Goal: Task Accomplishment & Management: Use online tool/utility

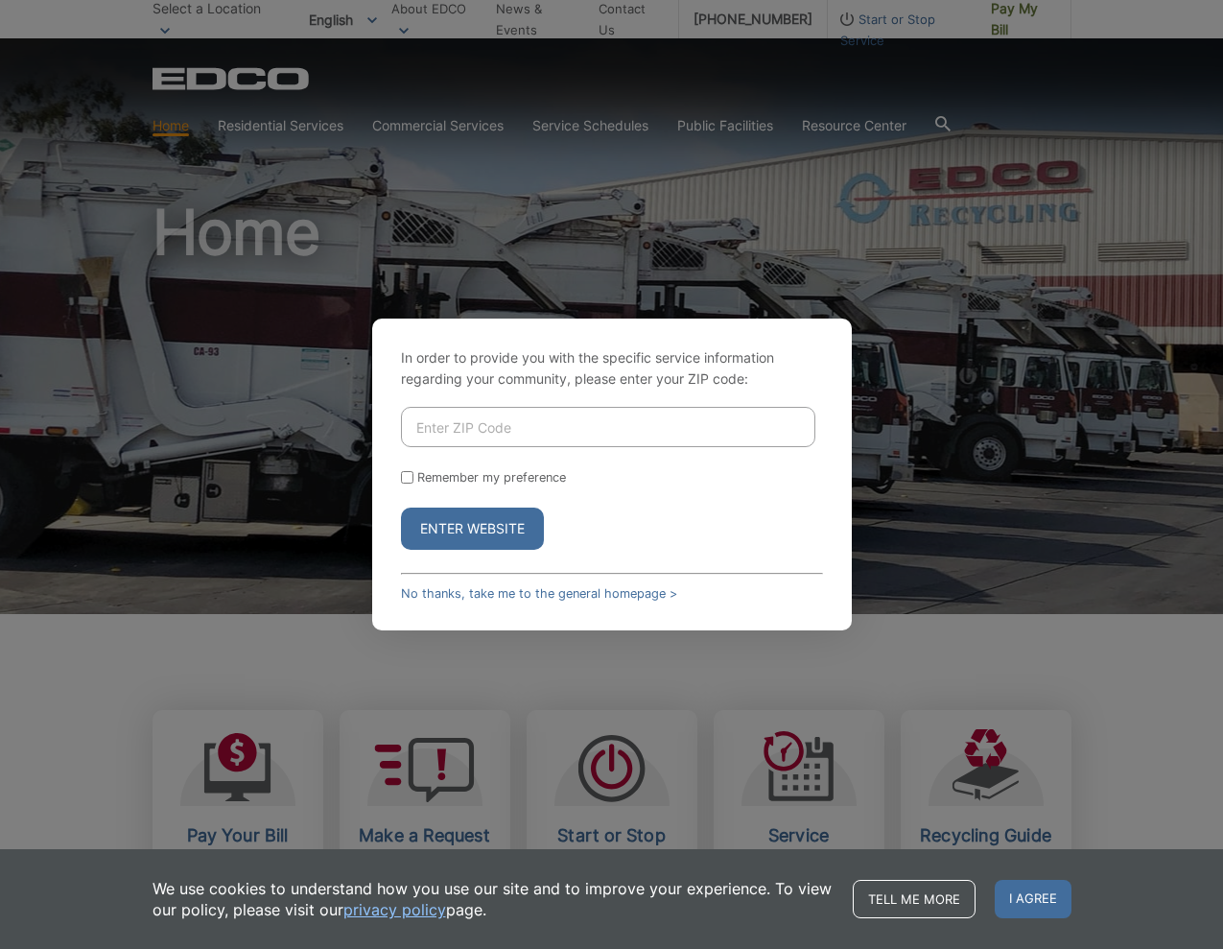
click at [540, 587] on link "No thanks, take me to the general homepage >" at bounding box center [539, 593] width 276 height 14
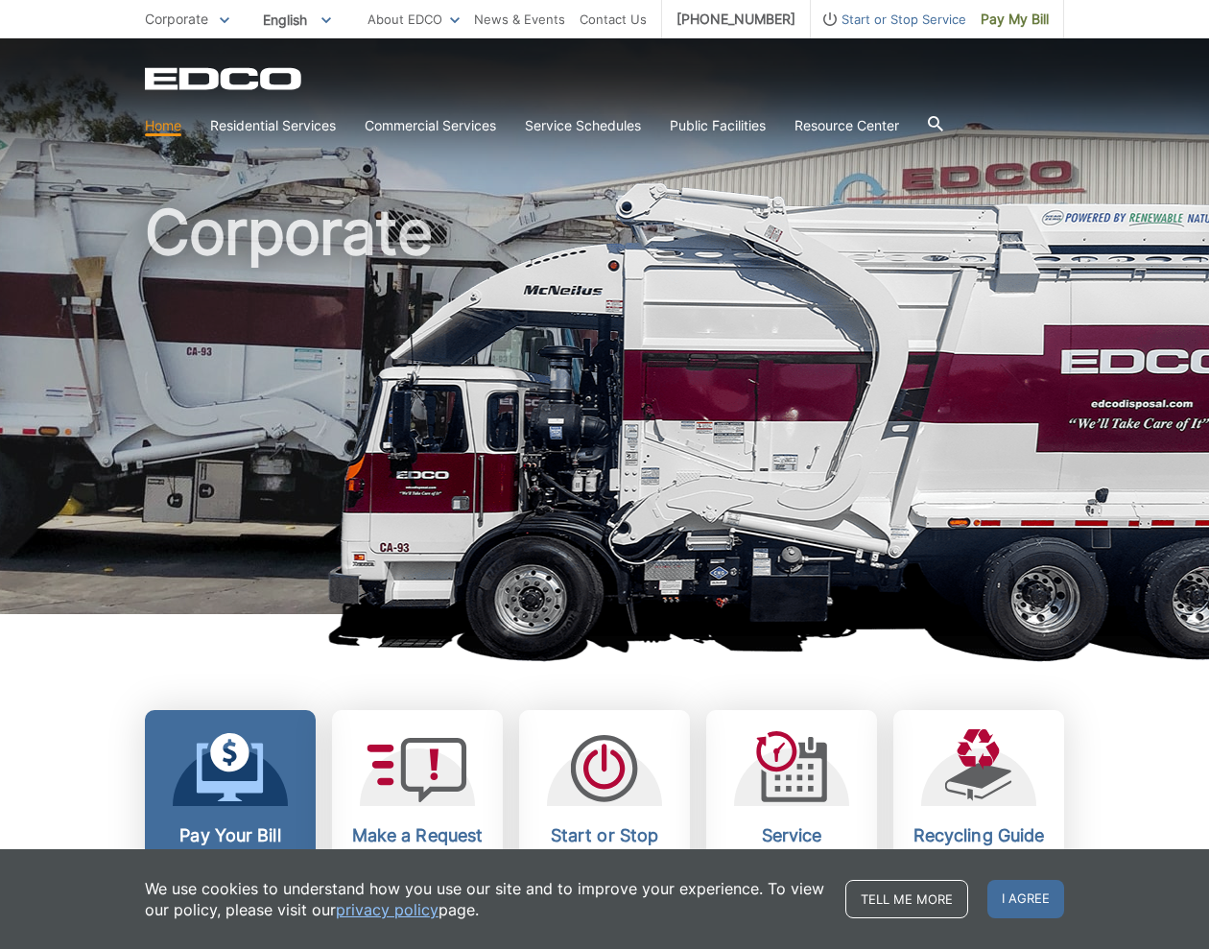
click at [248, 821] on link "Pay Your Bill View, pay, and manage your bill online." at bounding box center [230, 837] width 171 height 254
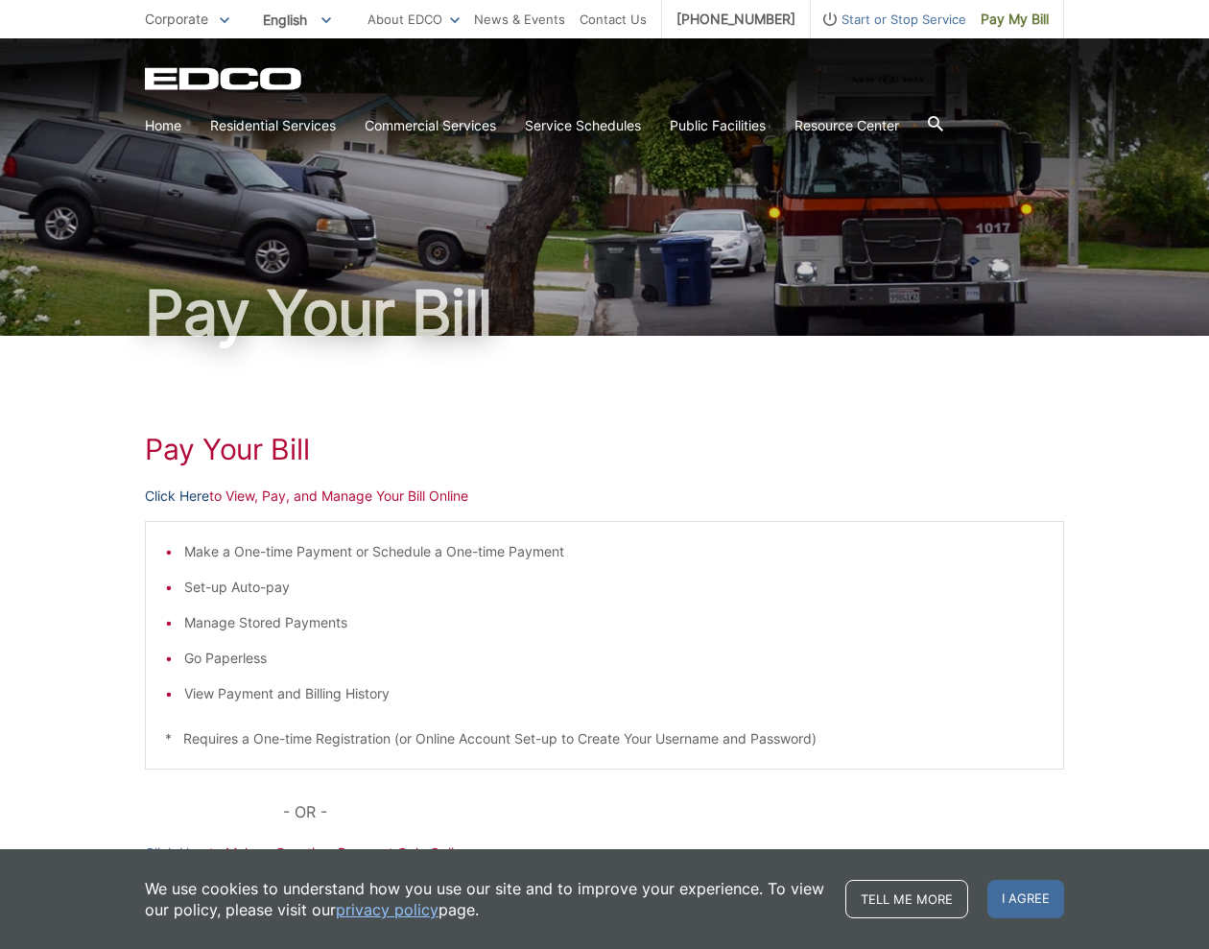
click at [171, 498] on link "Click Here" at bounding box center [177, 495] width 64 height 21
